Goal: Obtain resource: Download file/media

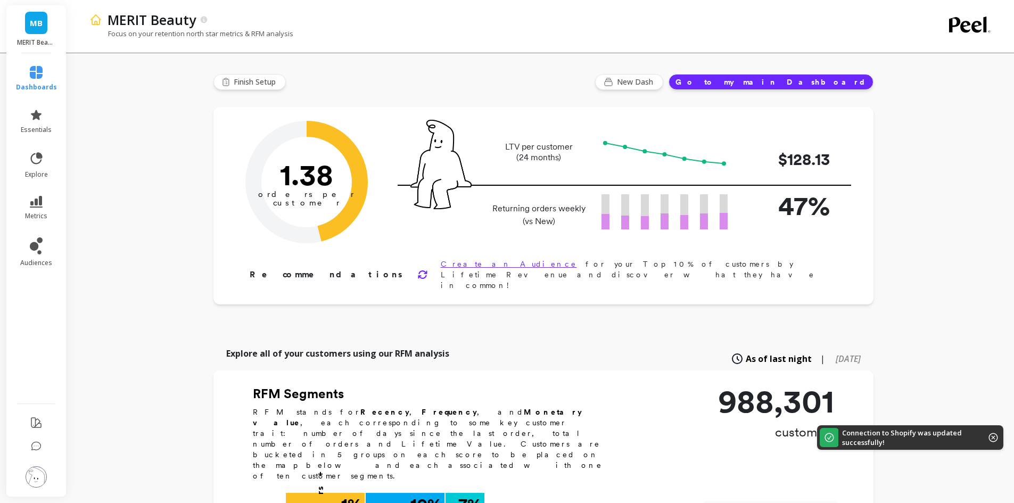
click at [37, 61] on li "dashboards" at bounding box center [37, 79] width 54 height 38
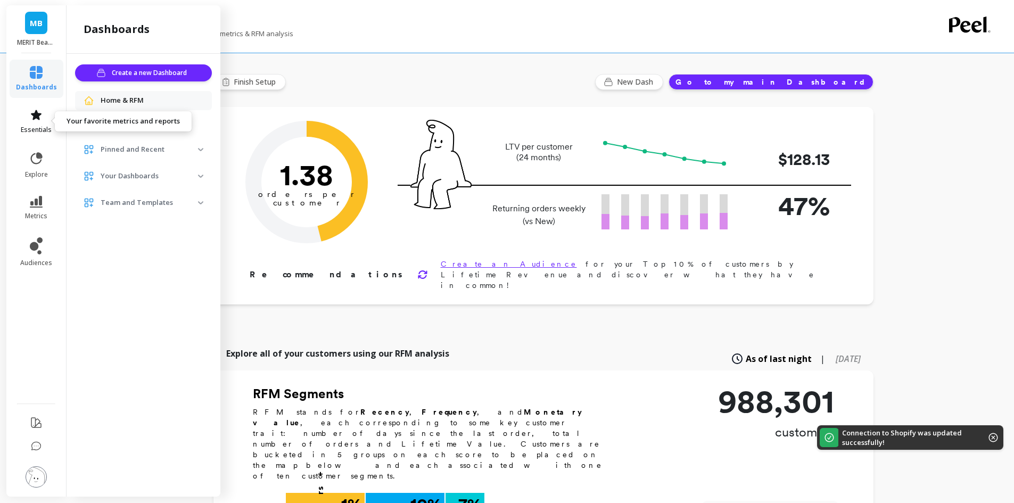
click at [39, 111] on icon at bounding box center [36, 115] width 13 height 13
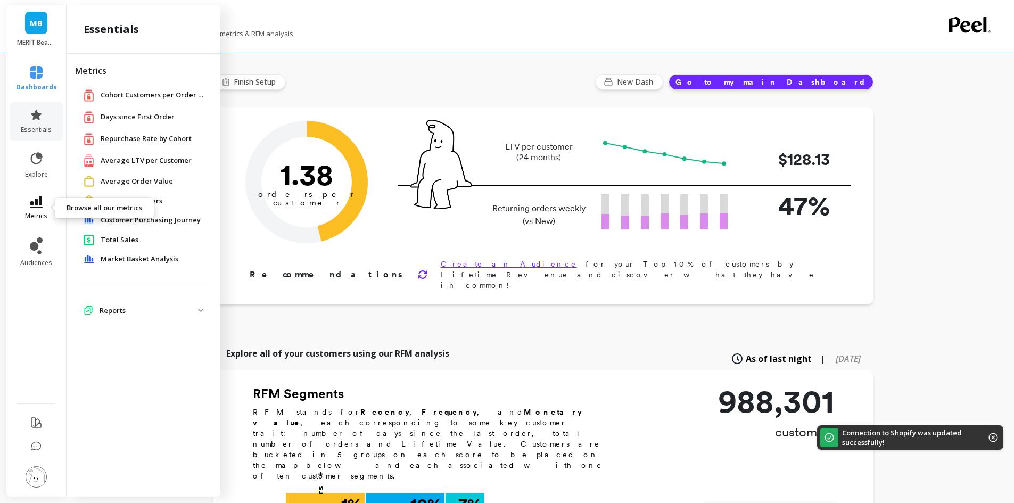
click at [27, 214] on span "metrics" at bounding box center [36, 216] width 22 height 9
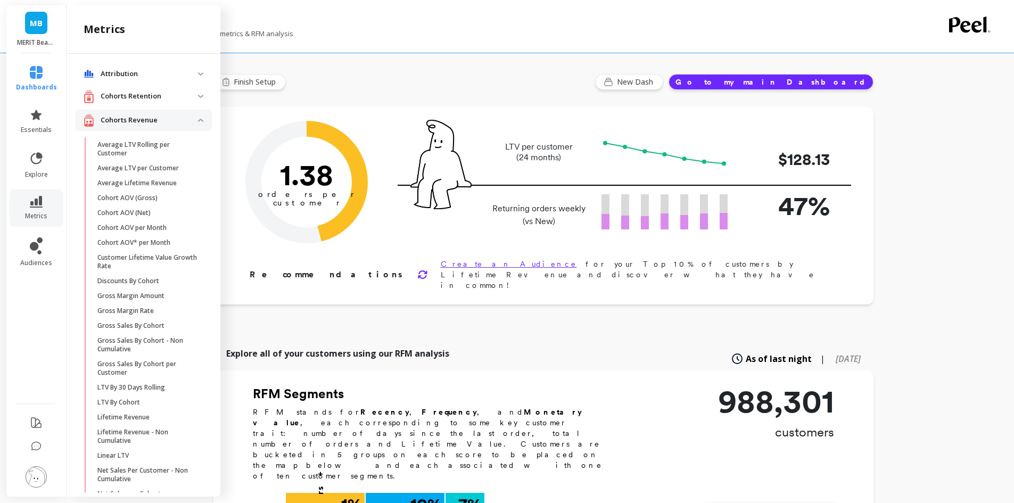
click at [151, 86] on retention "Cohorts Retention" at bounding box center [143, 97] width 137 height 22
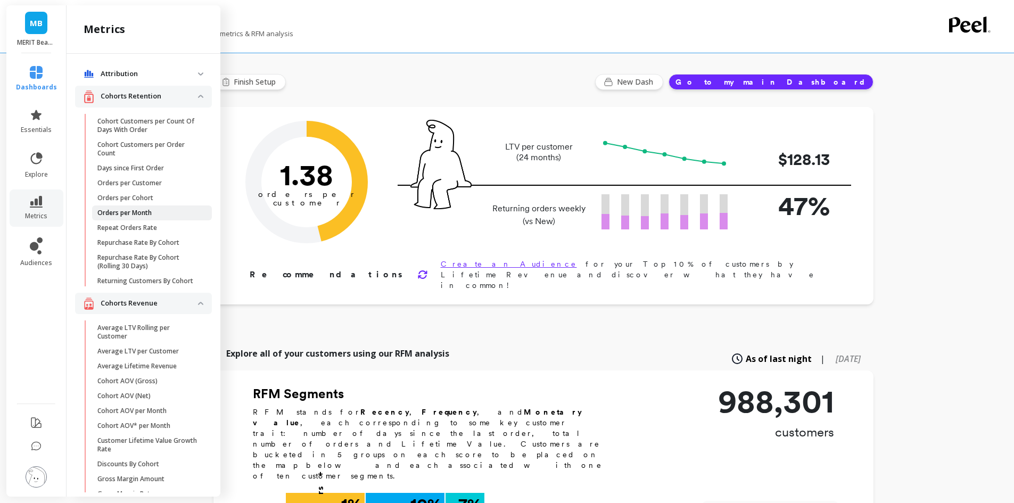
click at [135, 207] on link "Orders per Month" at bounding box center [152, 213] width 120 height 15
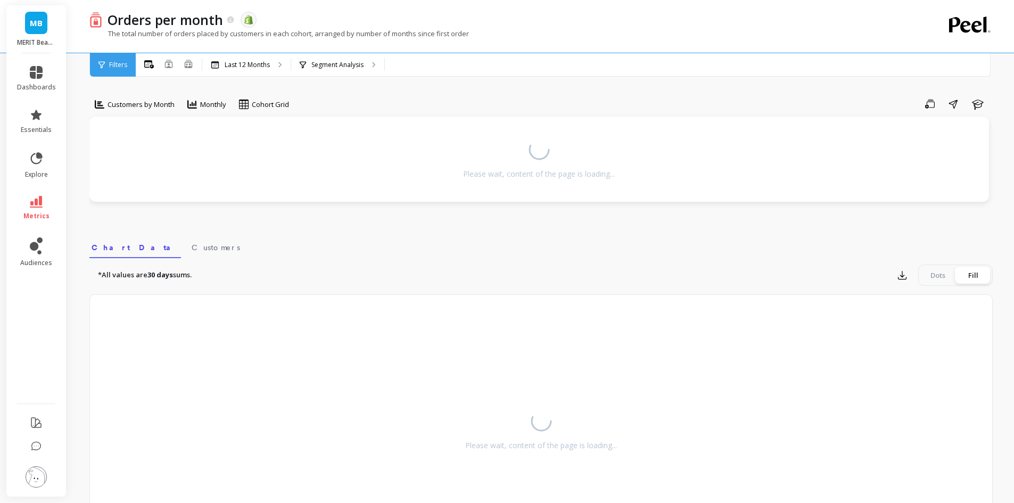
click at [144, 111] on div "Customers by Month" at bounding box center [135, 104] width 86 height 18
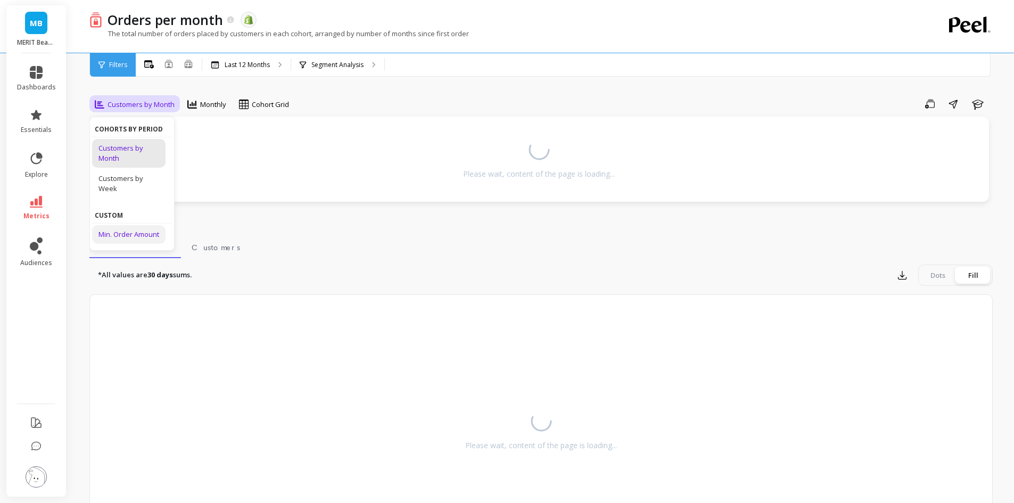
click at [134, 235] on div "Min. Order Amount" at bounding box center [129, 234] width 61 height 10
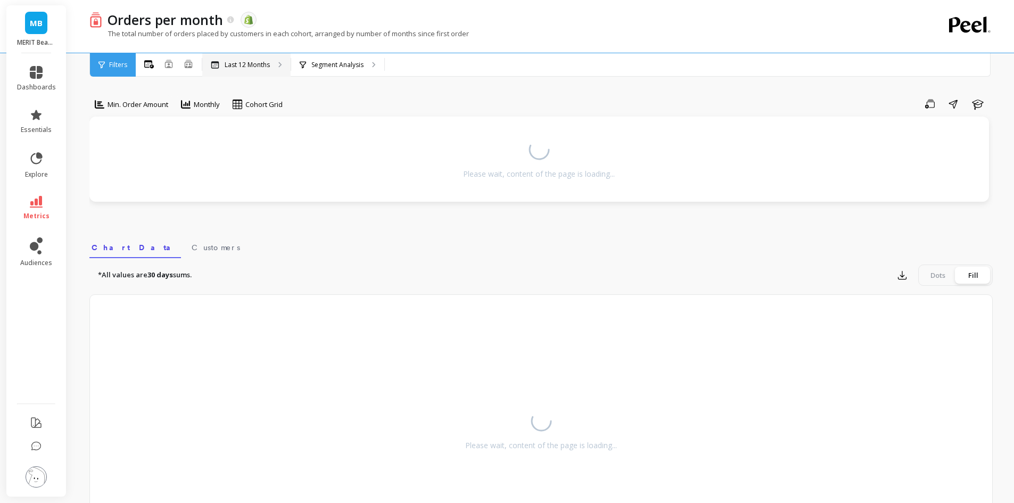
click at [280, 73] on div "Last 12 Months" at bounding box center [246, 64] width 88 height 23
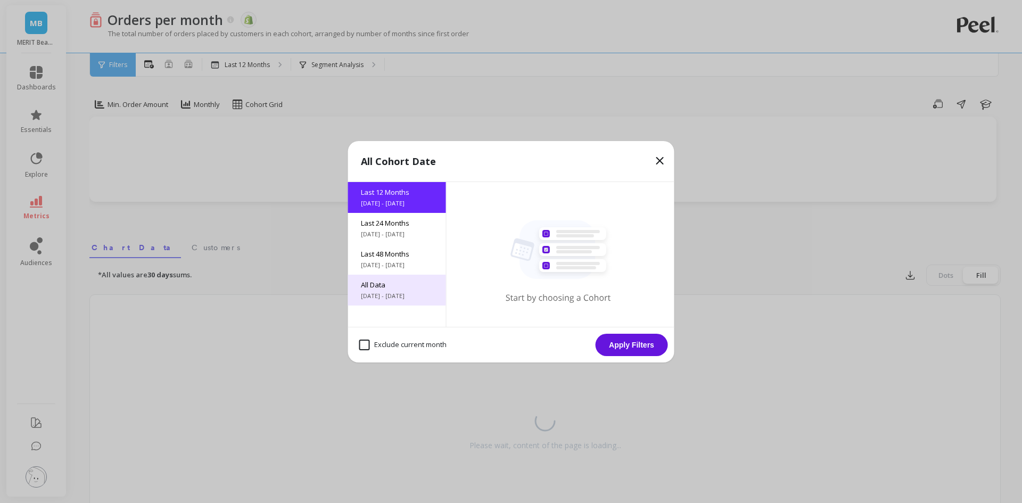
click at [406, 289] on span "All Data" at bounding box center [397, 285] width 72 height 10
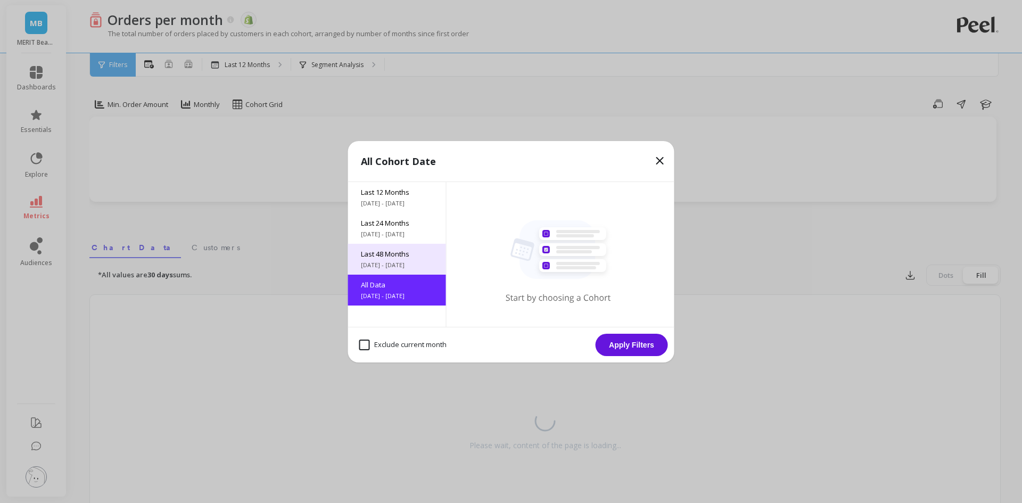
click at [400, 269] on div "Last 48 Months [DATE] - [DATE]" at bounding box center [397, 259] width 98 height 31
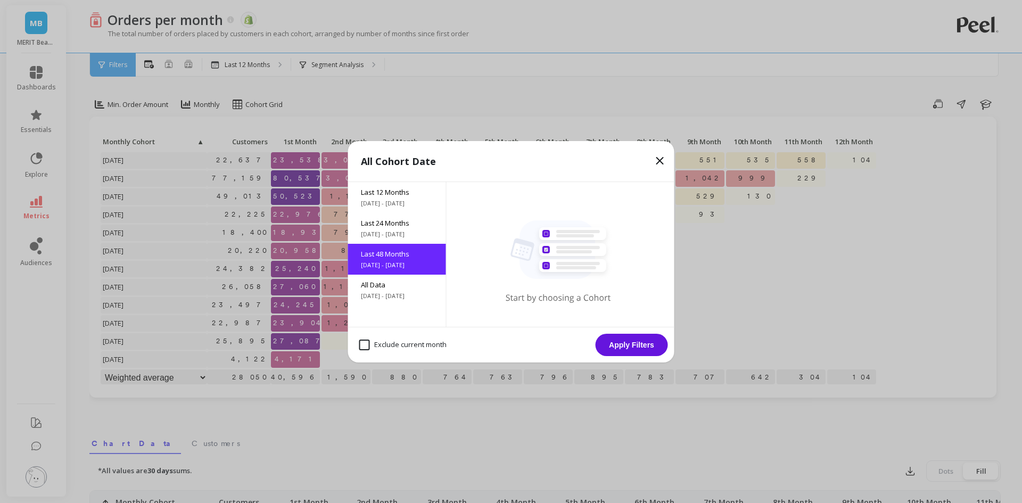
click at [380, 343] on month "Exclude current month" at bounding box center [402, 345] width 87 height 11
checkbox month "true"
click at [403, 305] on div "All Data [DATE] - [DATE]" at bounding box center [397, 290] width 98 height 31
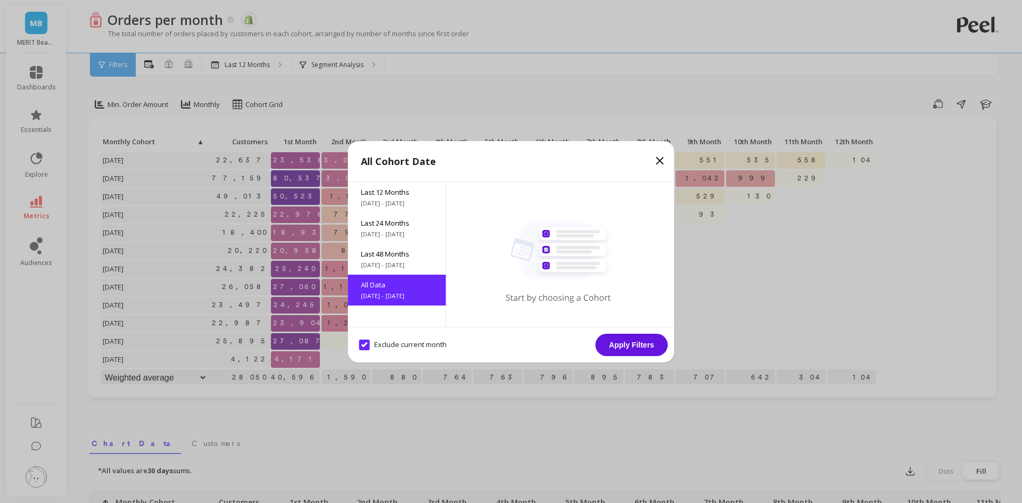
click at [620, 344] on button "Apply Filters" at bounding box center [632, 345] width 72 height 22
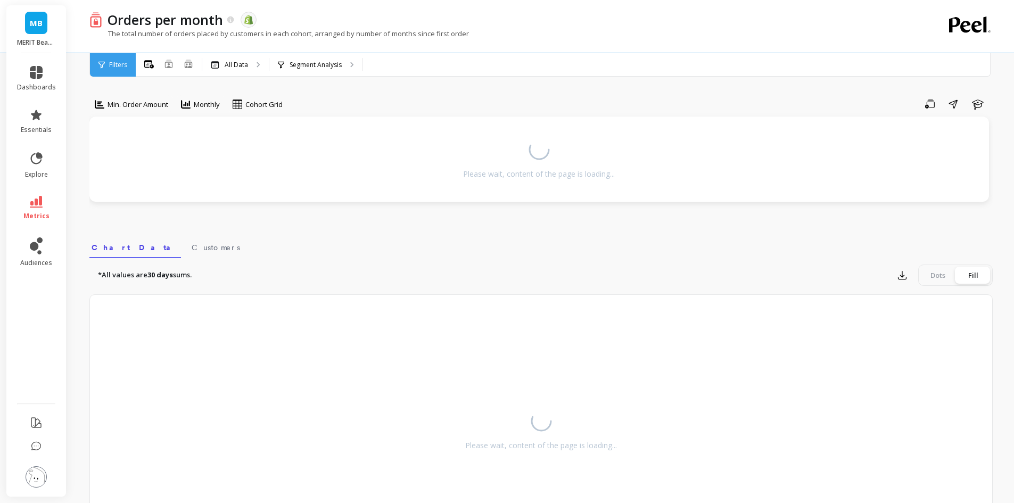
click at [508, 266] on div "*All values are 30 days sums. Export Dots Fill" at bounding box center [541, 275] width 904 height 21
click at [202, 116] on div "Monthly" at bounding box center [201, 105] width 50 height 21
click at [202, 107] on span "Monthly" at bounding box center [207, 105] width 26 height 10
click at [224, 60] on div "All Data" at bounding box center [235, 64] width 67 height 23
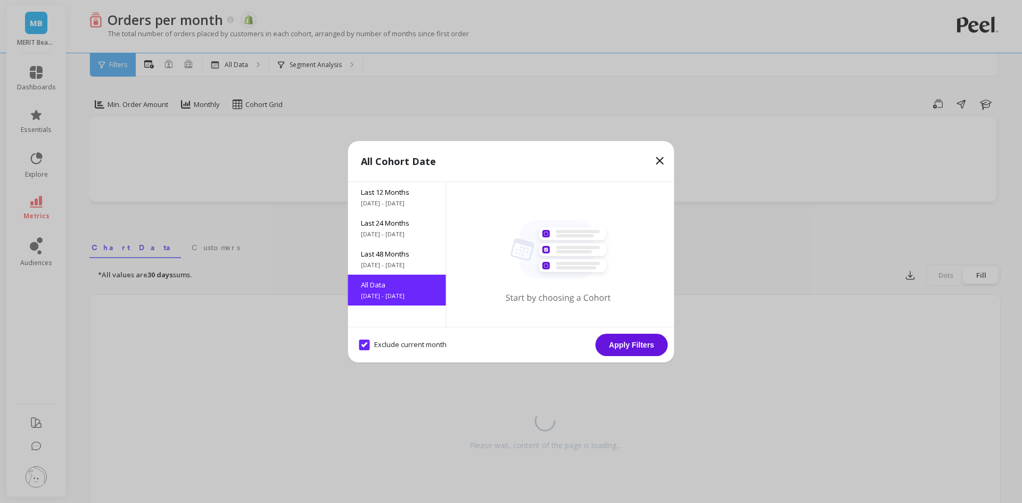
click at [656, 166] on icon at bounding box center [660, 160] width 13 height 13
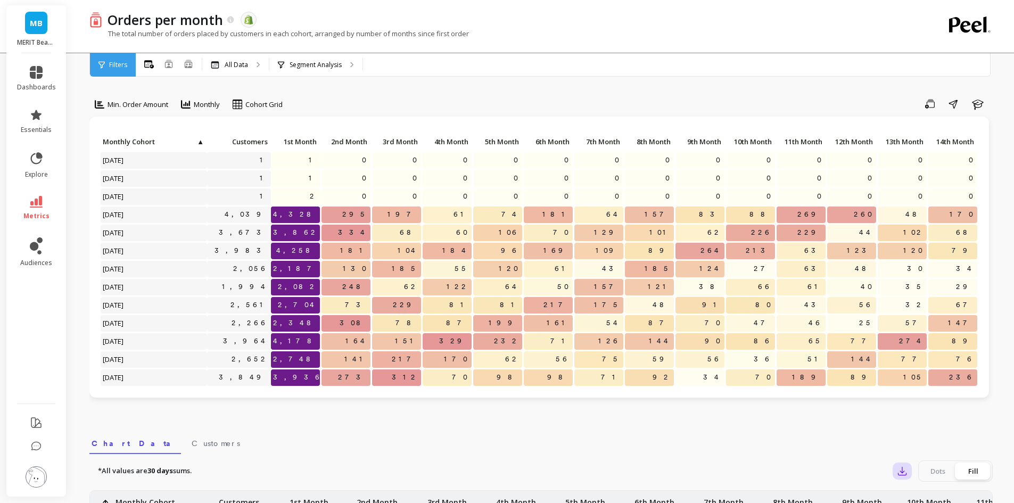
click at [906, 470] on icon "button" at bounding box center [902, 471] width 11 height 11
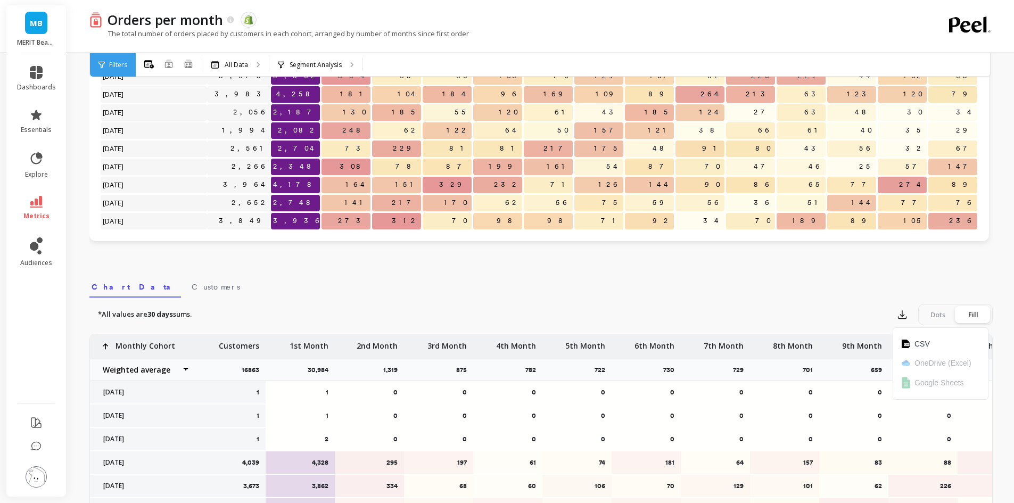
scroll to position [160, 0]
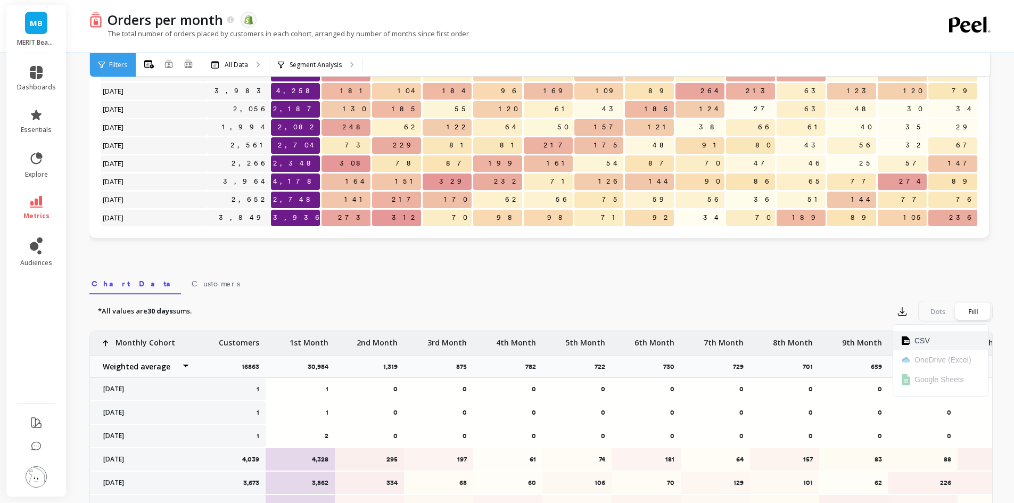
click at [913, 336] on button "CSV" at bounding box center [940, 340] width 95 height 19
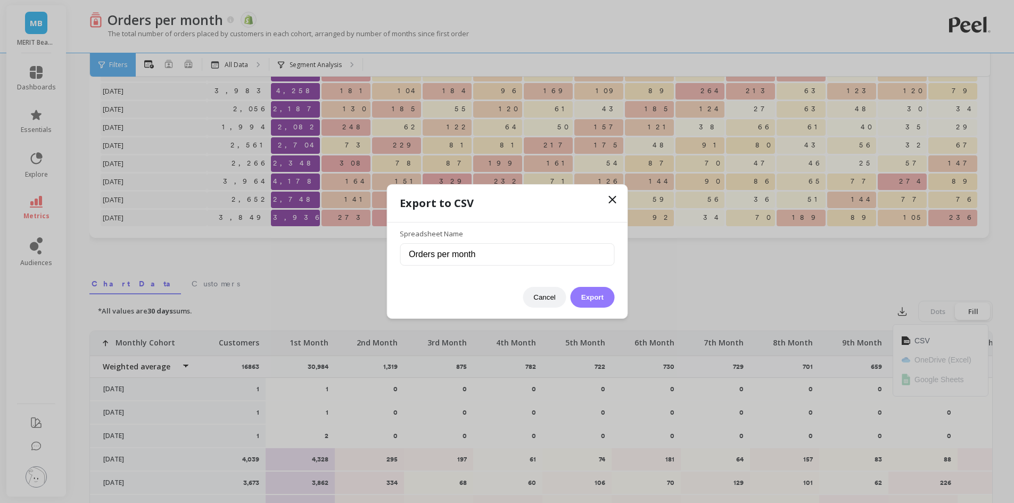
click at [588, 302] on button "Export" at bounding box center [593, 297] width 44 height 21
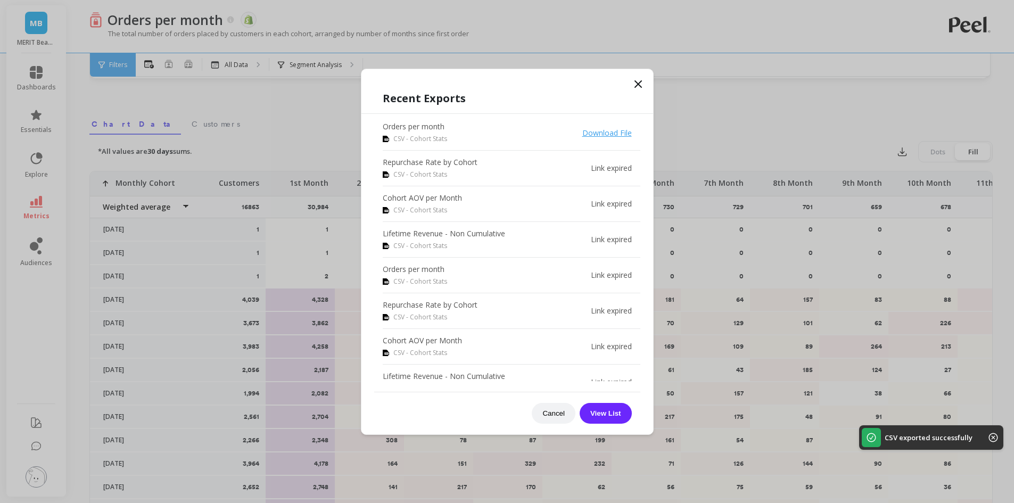
scroll to position [53, 0]
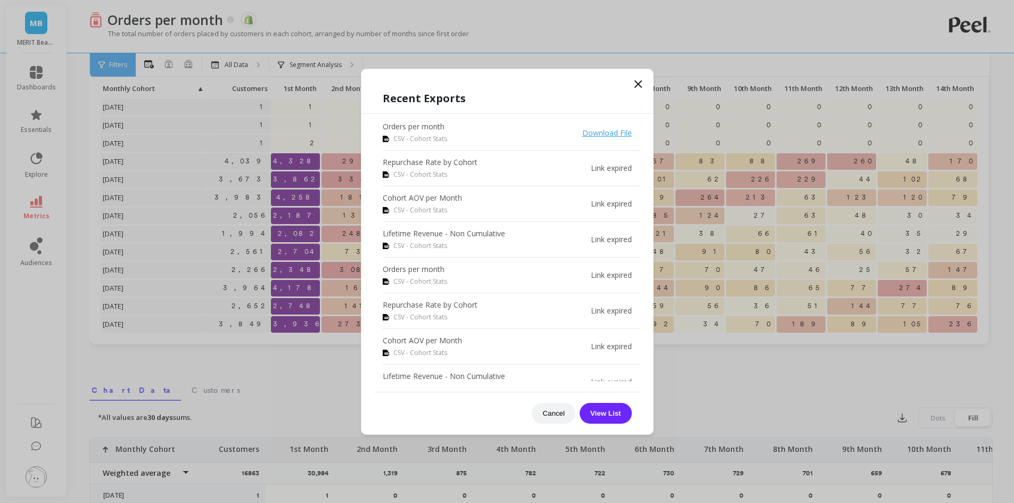
click at [626, 85] on div "Recent Exports Orders per month CSV - Cohort Stats Download File Repurchase Rat…" at bounding box center [508, 257] width 292 height 355
click at [631, 85] on div "Recent Exports Orders per month CSV - Cohort Stats Download File Repurchase Rat…" at bounding box center [508, 257] width 292 height 355
click at [639, 83] on icon at bounding box center [638, 84] width 6 height 6
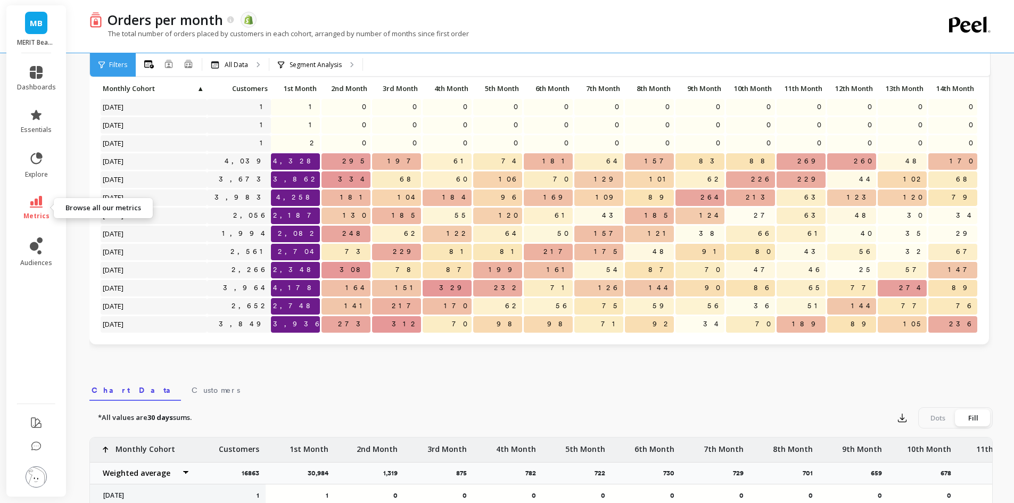
click at [36, 206] on icon at bounding box center [36, 202] width 13 height 12
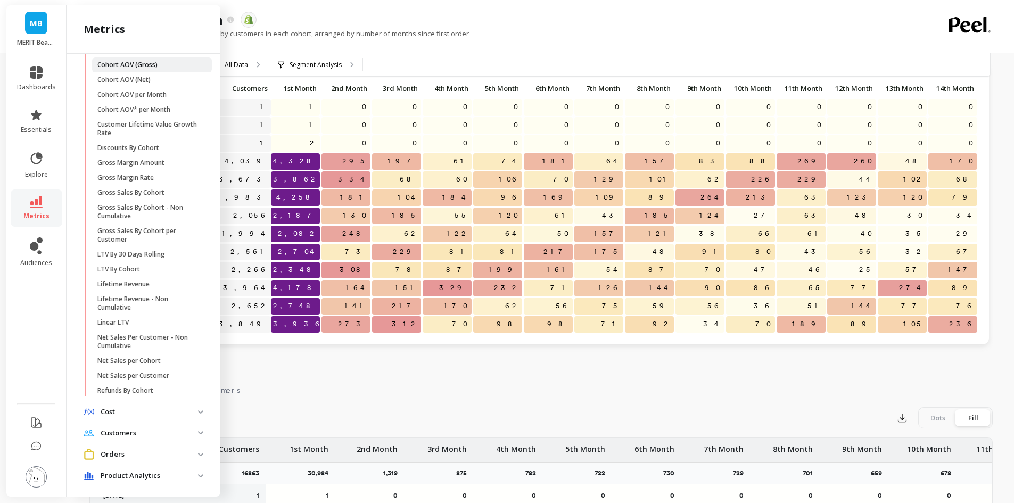
scroll to position [319, 0]
click at [137, 302] on p "Lifetime Revenue - Non Cumulative" at bounding box center [148, 300] width 102 height 17
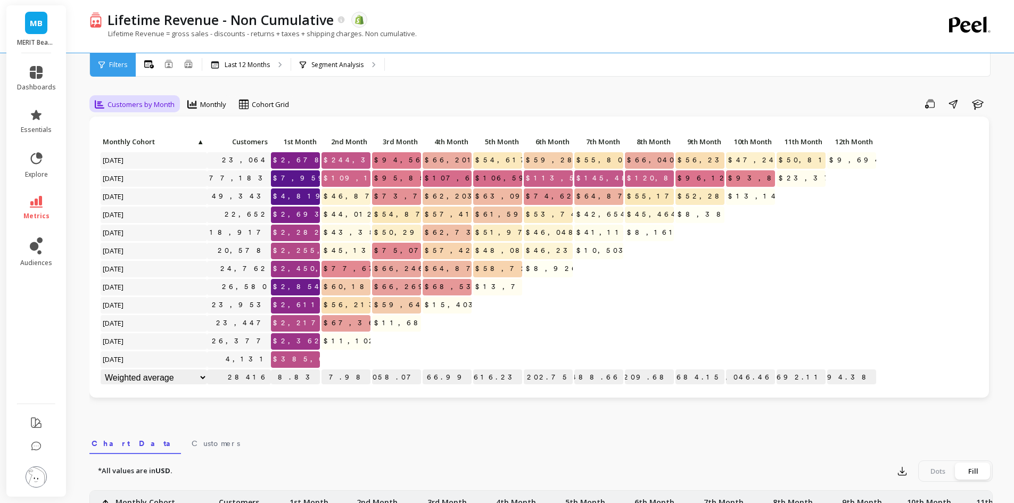
click at [127, 97] on div "Customers by Month" at bounding box center [135, 104] width 86 height 18
click at [106, 240] on div "Min. Order Amount" at bounding box center [129, 234] width 61 height 10
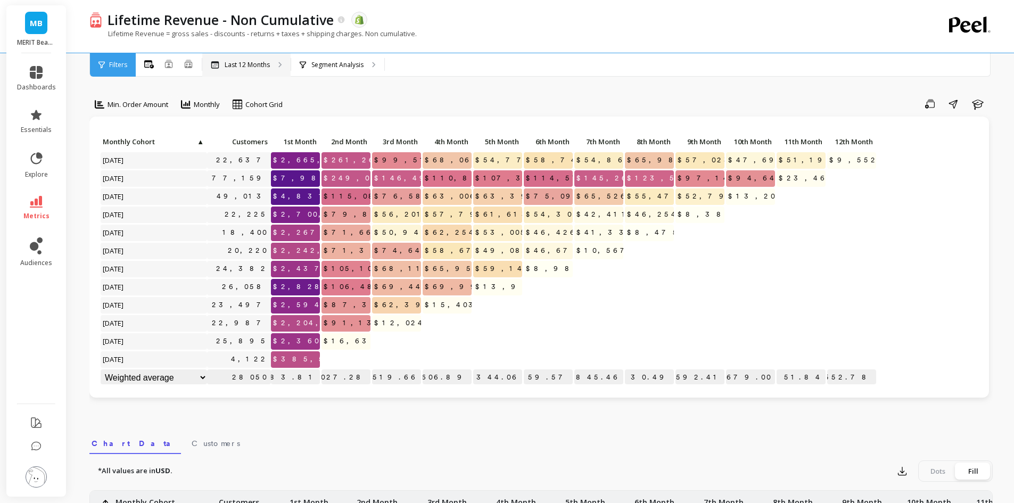
click at [260, 66] on p "Last 12 Months" at bounding box center [247, 65] width 45 height 9
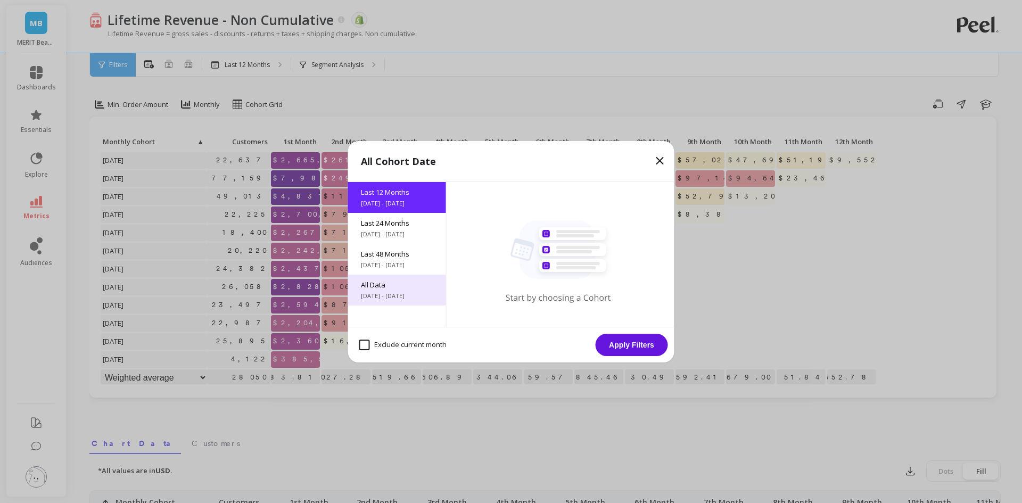
click at [393, 294] on span "[DATE] - [DATE]" at bounding box center [397, 296] width 72 height 9
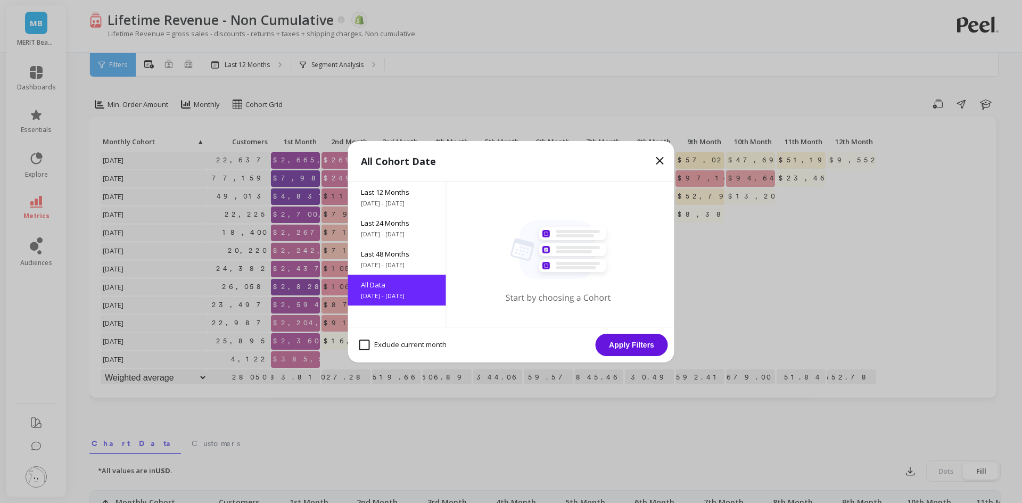
click at [367, 346] on month "Exclude current month" at bounding box center [402, 345] width 87 height 11
checkbox month "true"
click at [584, 338] on div "Exclude current month Apply Filters" at bounding box center [511, 345] width 326 height 36
click at [611, 341] on button "Apply Filters" at bounding box center [632, 345] width 72 height 22
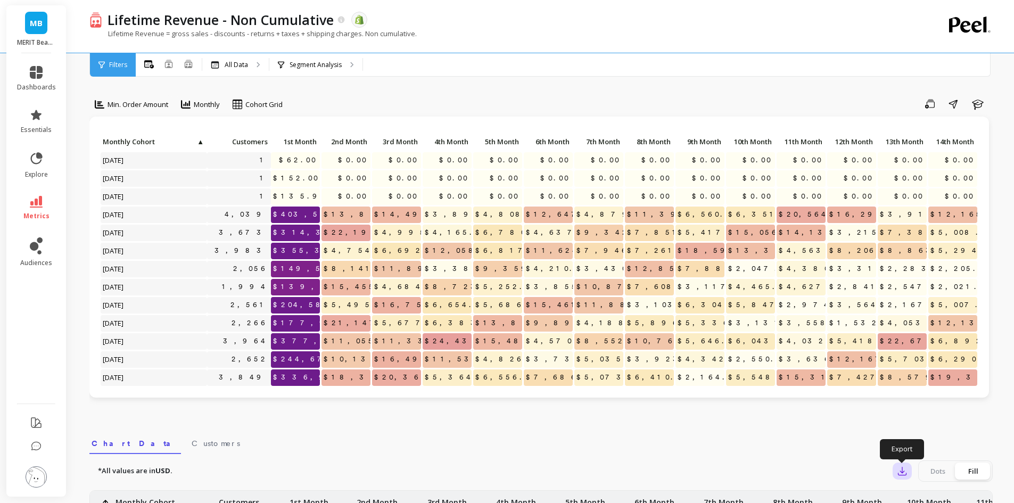
click at [900, 469] on icon "button" at bounding box center [902, 471] width 11 height 11
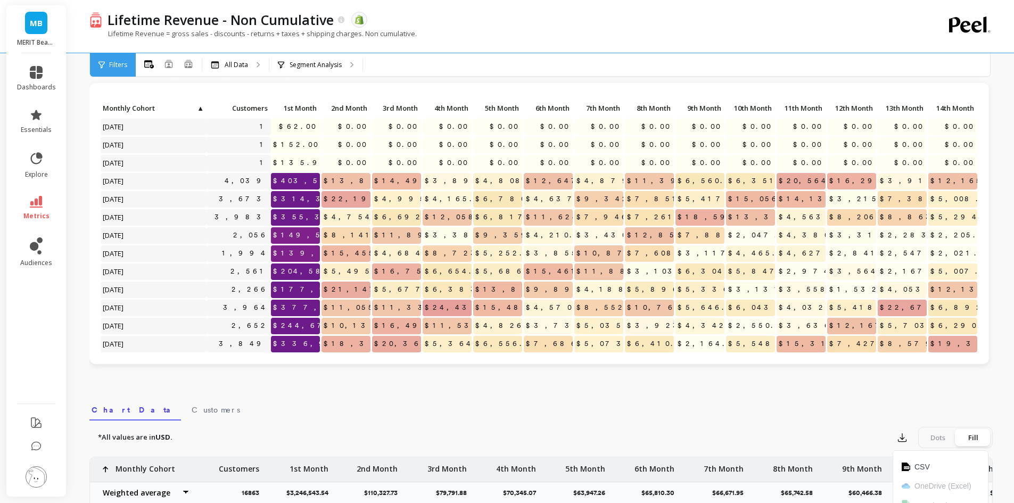
scroll to position [266, 0]
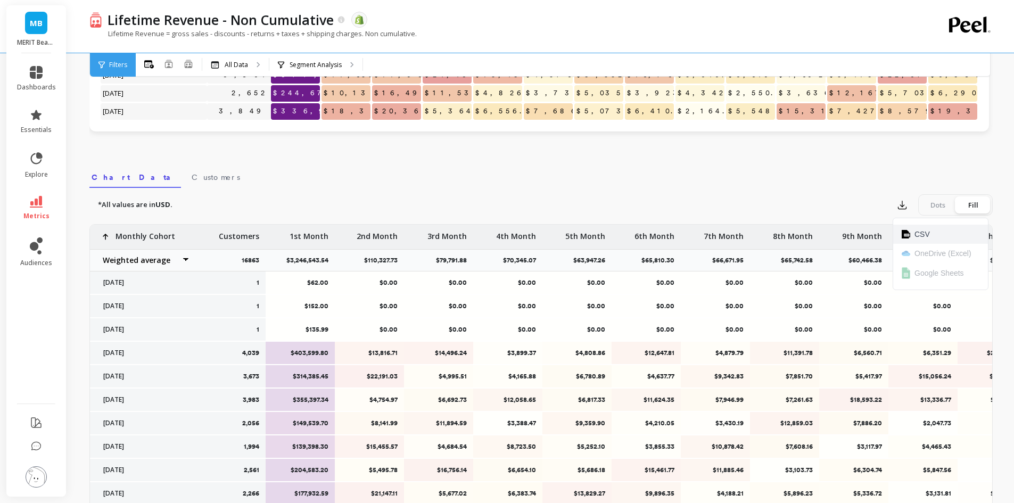
click at [942, 238] on button "CSV" at bounding box center [940, 234] width 95 height 19
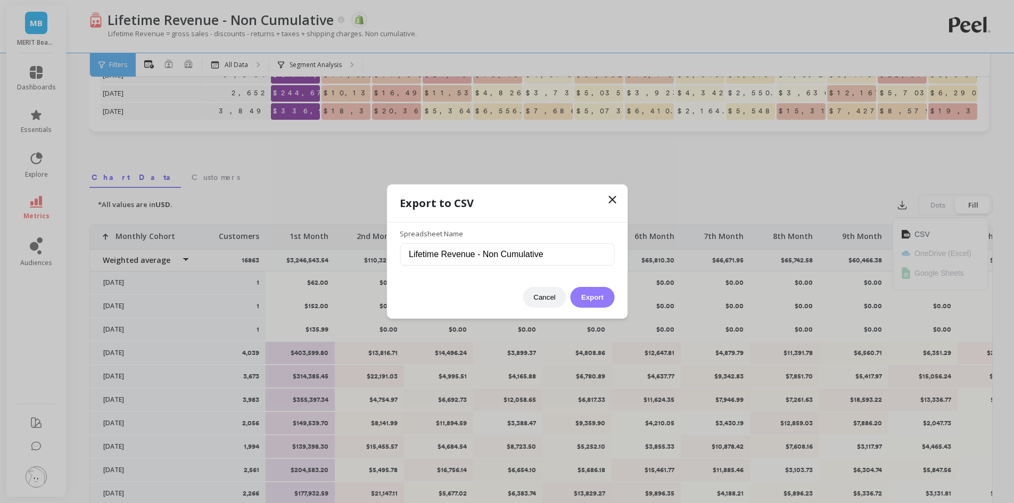
click at [592, 299] on button "Export" at bounding box center [593, 297] width 44 height 21
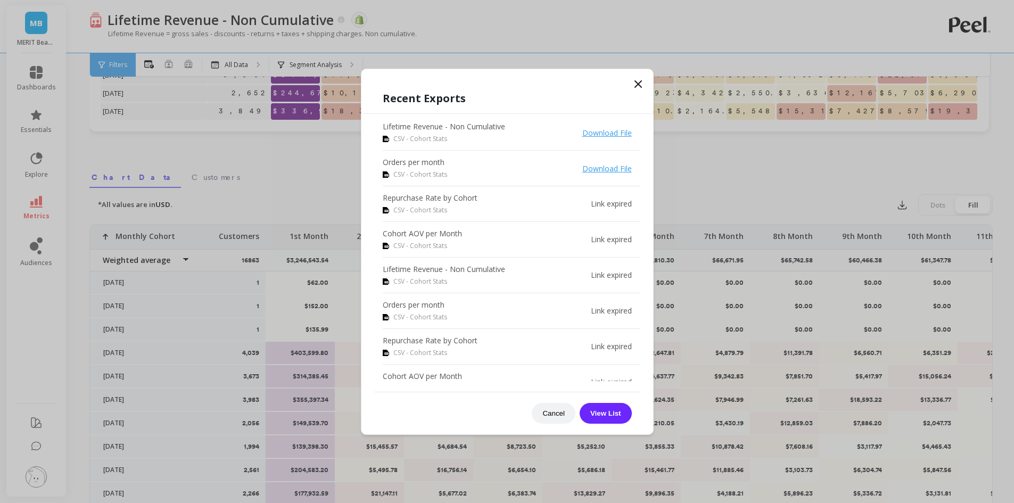
click at [634, 88] on icon at bounding box center [638, 84] width 13 height 13
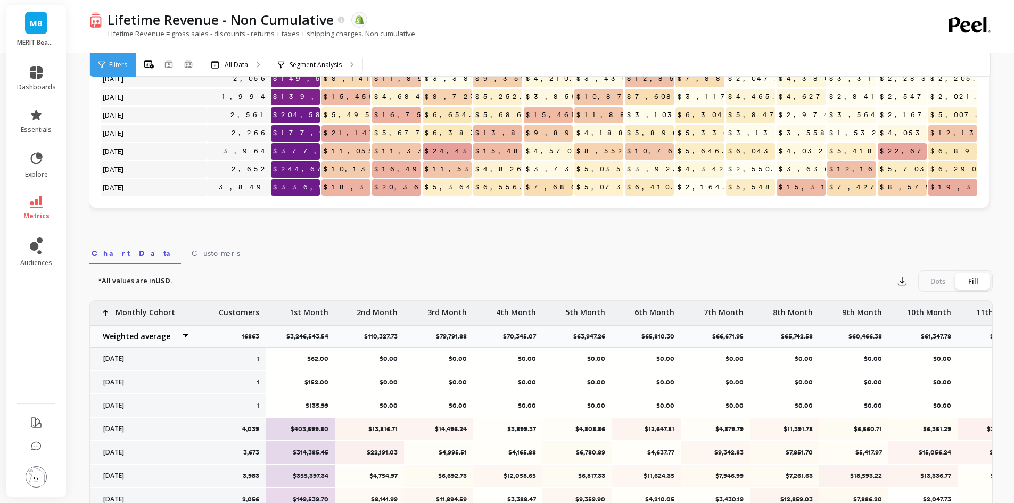
scroll to position [53, 0]
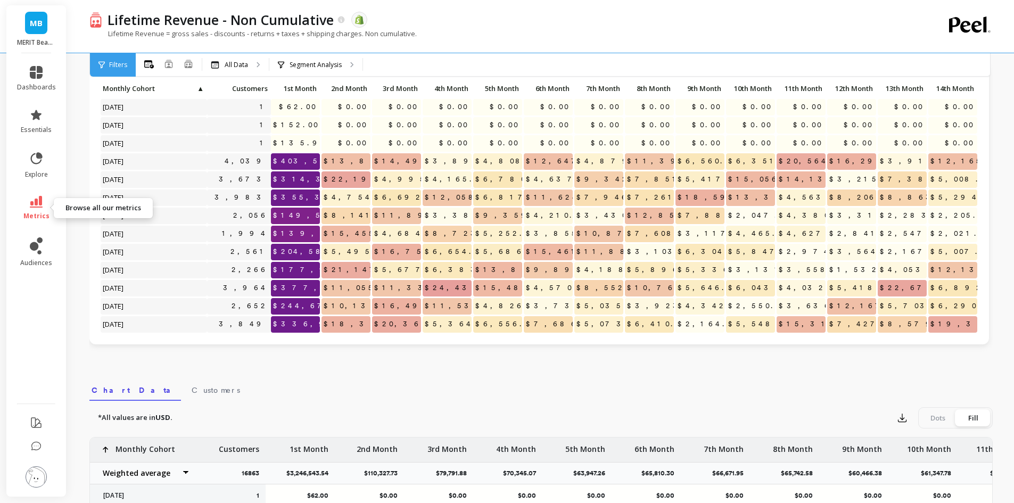
click at [37, 216] on span "metrics" at bounding box center [36, 216] width 26 height 9
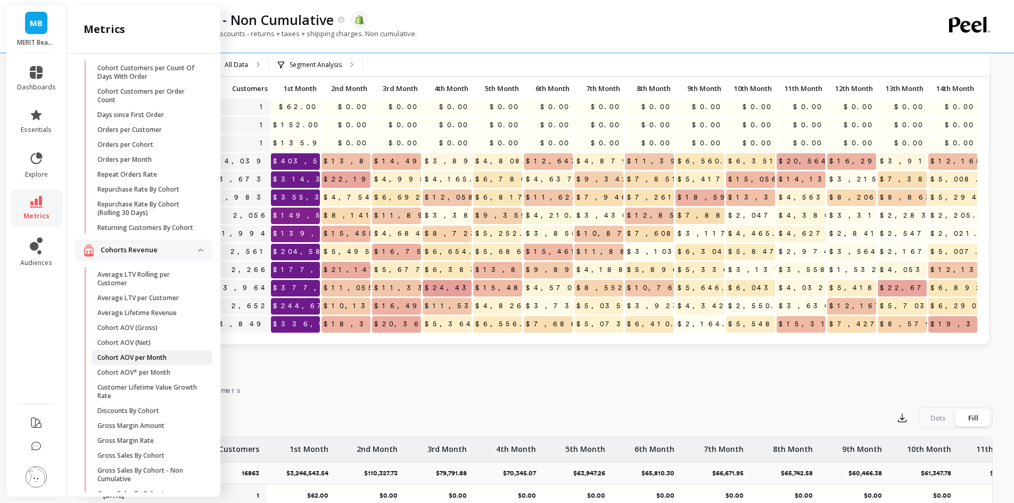
click at [145, 365] on link "Cohort AOV per Month" at bounding box center [152, 357] width 120 height 15
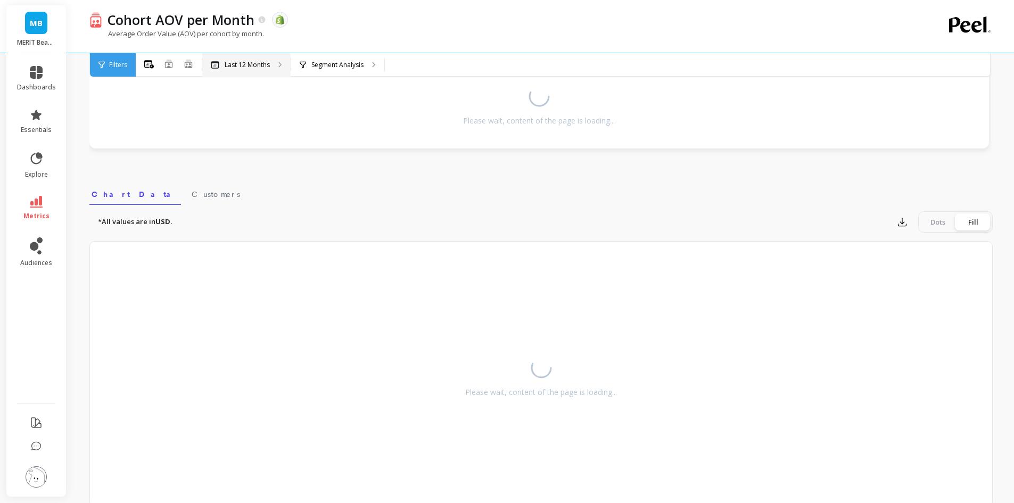
click at [240, 63] on p "Last 12 Months" at bounding box center [247, 65] width 45 height 9
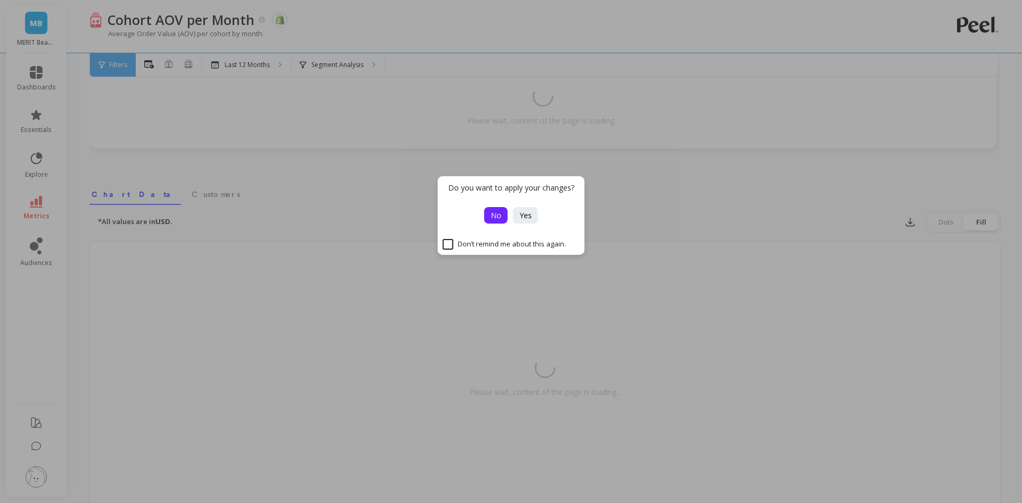
click at [505, 217] on button "No" at bounding box center [496, 215] width 23 height 17
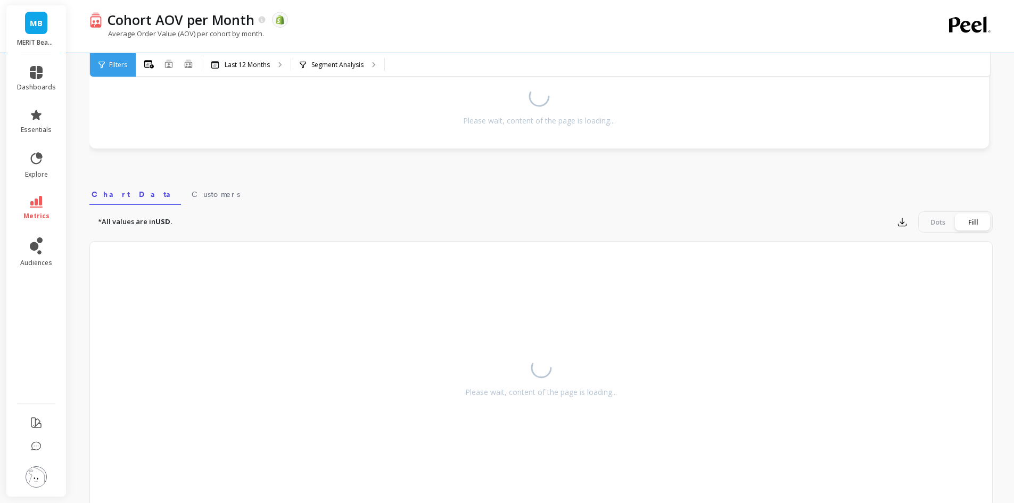
click at [274, 212] on div "*All values are in USD. Export Dots Fill" at bounding box center [541, 221] width 904 height 21
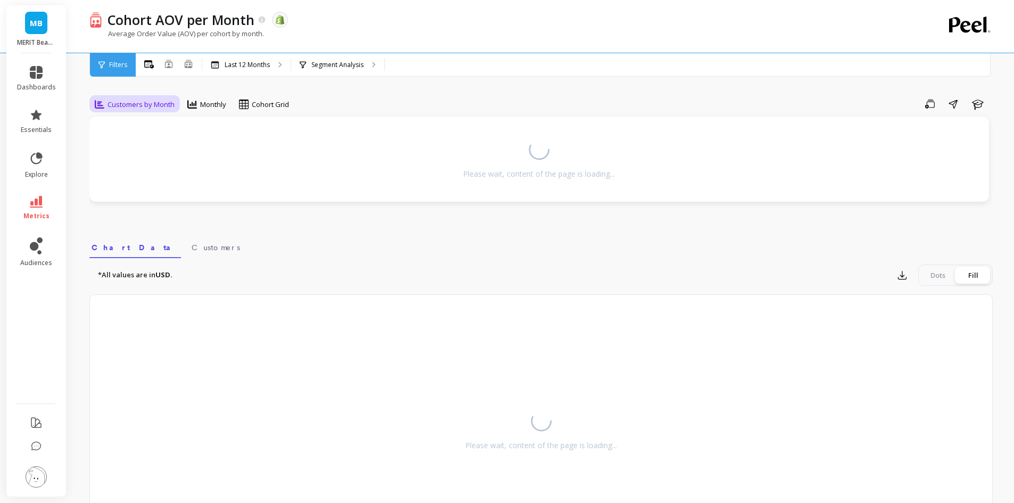
click at [135, 101] on span "Customers by Month" at bounding box center [141, 105] width 67 height 10
click at [112, 236] on div "Min. Order Amount" at bounding box center [129, 234] width 61 height 10
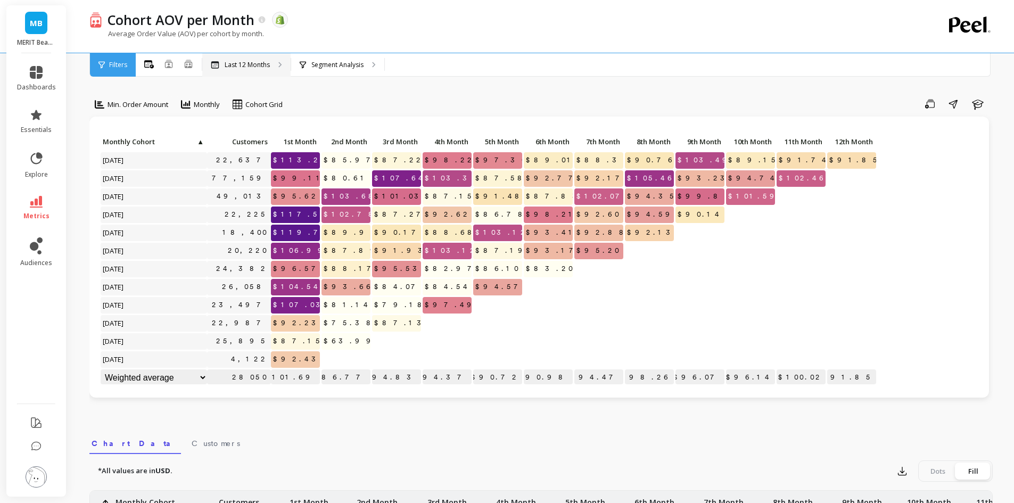
click at [261, 61] on p "Last 12 Months" at bounding box center [247, 65] width 45 height 9
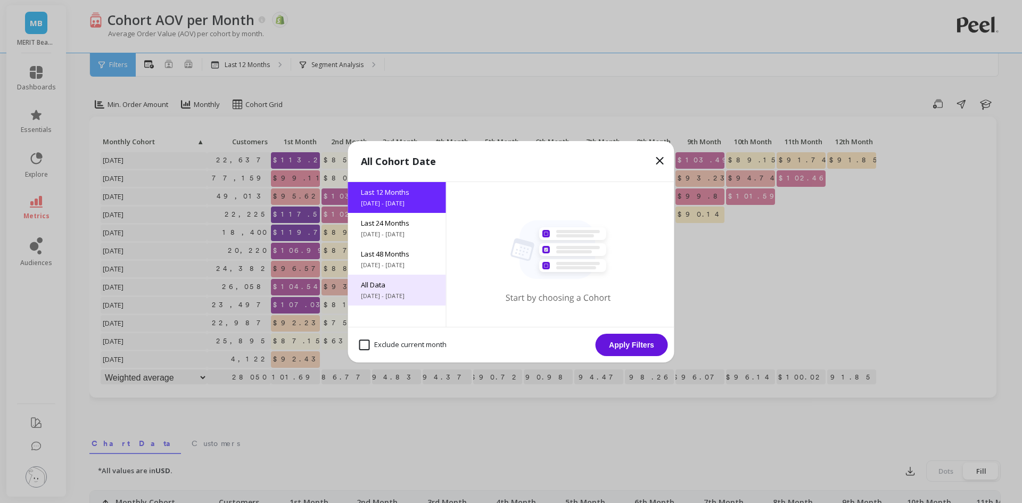
click at [390, 296] on span "[DATE] - [DATE]" at bounding box center [397, 296] width 72 height 9
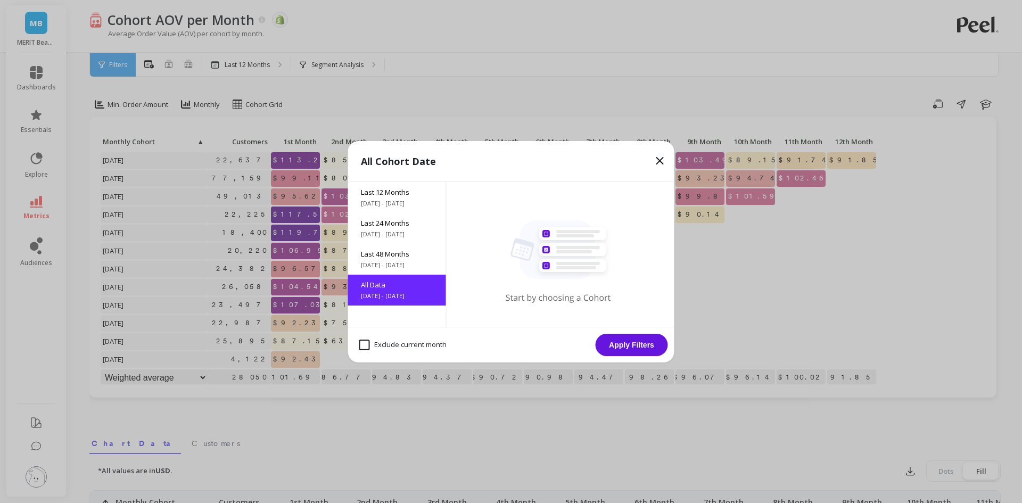
click at [380, 355] on div "Exclude current month Apply Filters" at bounding box center [511, 345] width 326 height 36
click at [389, 350] on div "Exclude current month" at bounding box center [403, 345] width 97 height 20
checkbox month "true"
click at [647, 349] on button "Apply Filters" at bounding box center [632, 345] width 72 height 22
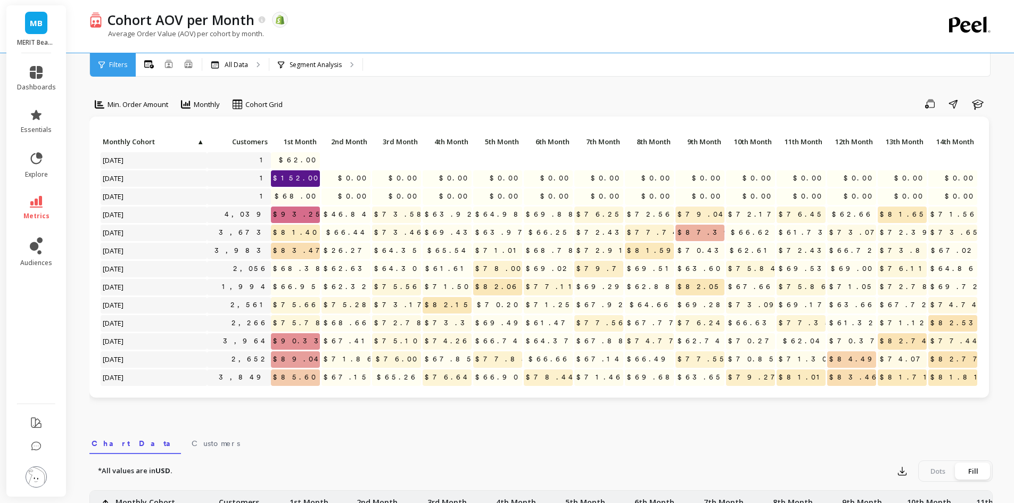
click at [906, 481] on div "Export Dots Fill" at bounding box center [943, 471] width 100 height 21
click at [903, 474] on icon "button" at bounding box center [902, 471] width 11 height 11
click at [916, 495] on span "CSV" at bounding box center [922, 500] width 15 height 11
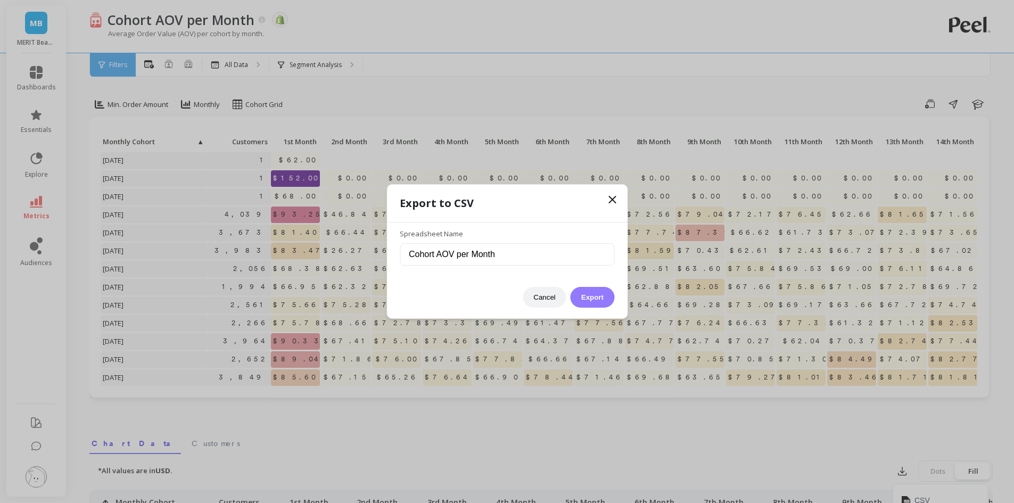
click at [604, 292] on button "Export" at bounding box center [593, 297] width 44 height 21
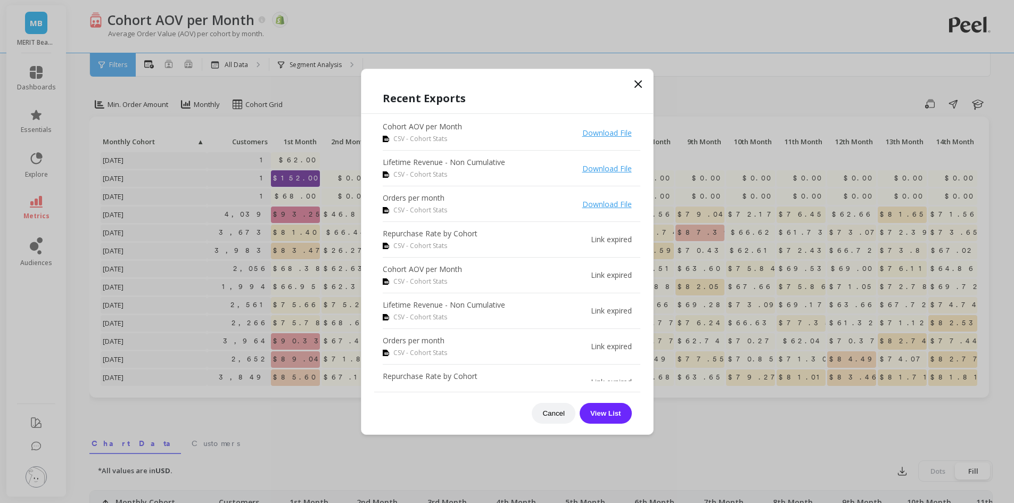
click at [597, 135] on link "Download File" at bounding box center [607, 133] width 50 height 10
click at [637, 82] on icon at bounding box center [638, 84] width 6 height 6
